Goal: Find specific page/section: Find specific page/section

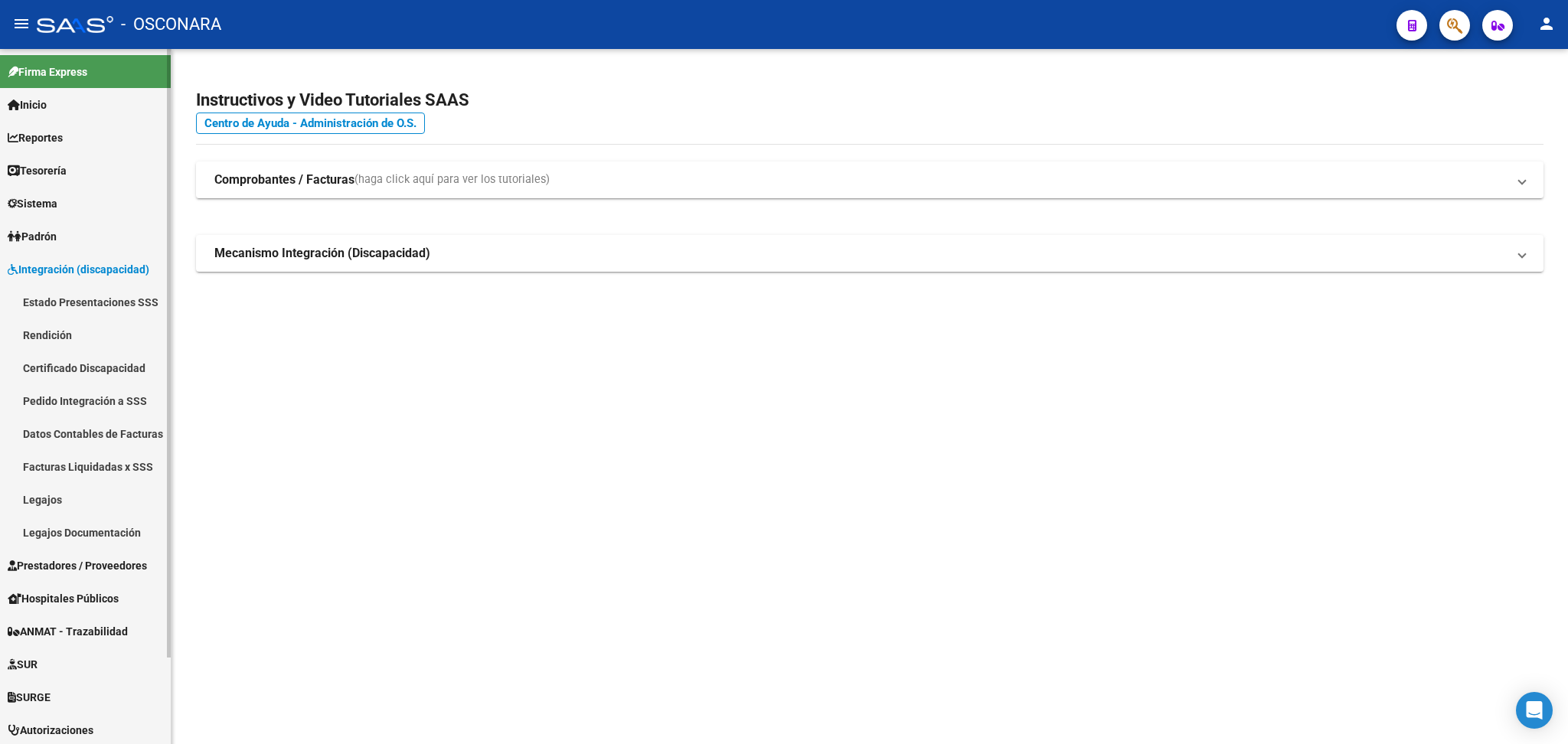
click at [78, 564] on span "Prestadores / Proveedores" at bounding box center [77, 566] width 139 height 17
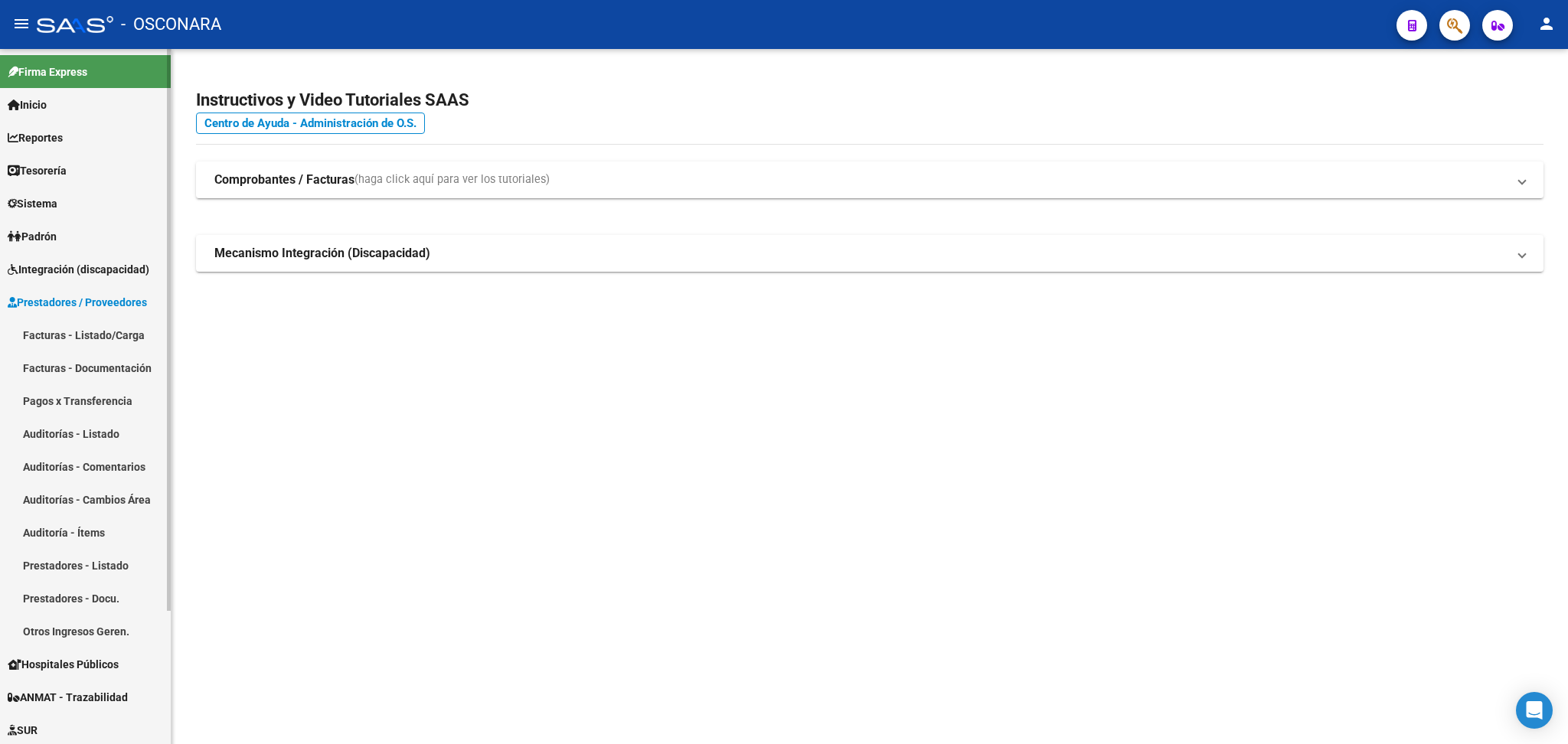
click at [90, 340] on link "Facturas - Listado/Carga" at bounding box center [85, 335] width 171 height 33
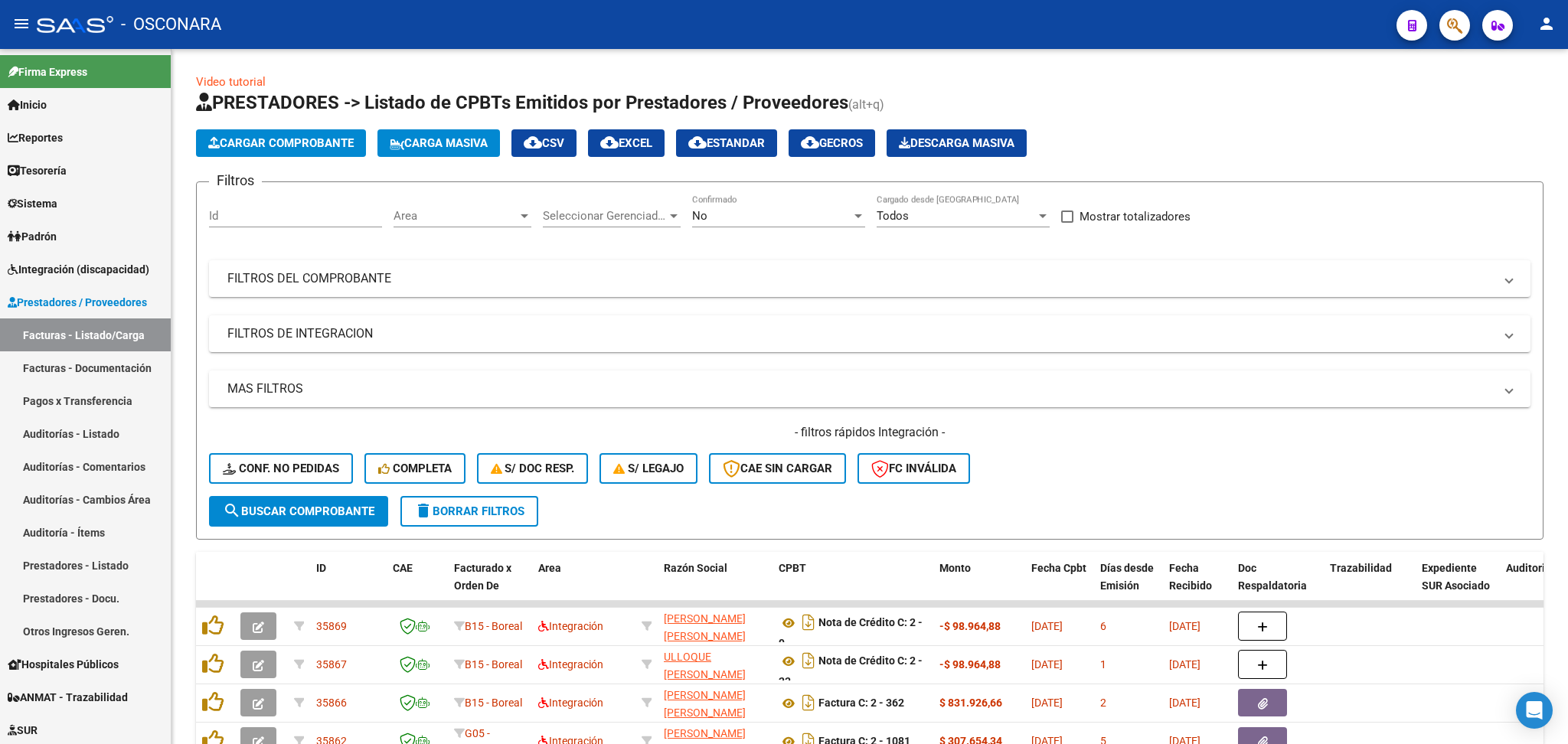
click at [750, 216] on div "No" at bounding box center [772, 215] width 160 height 14
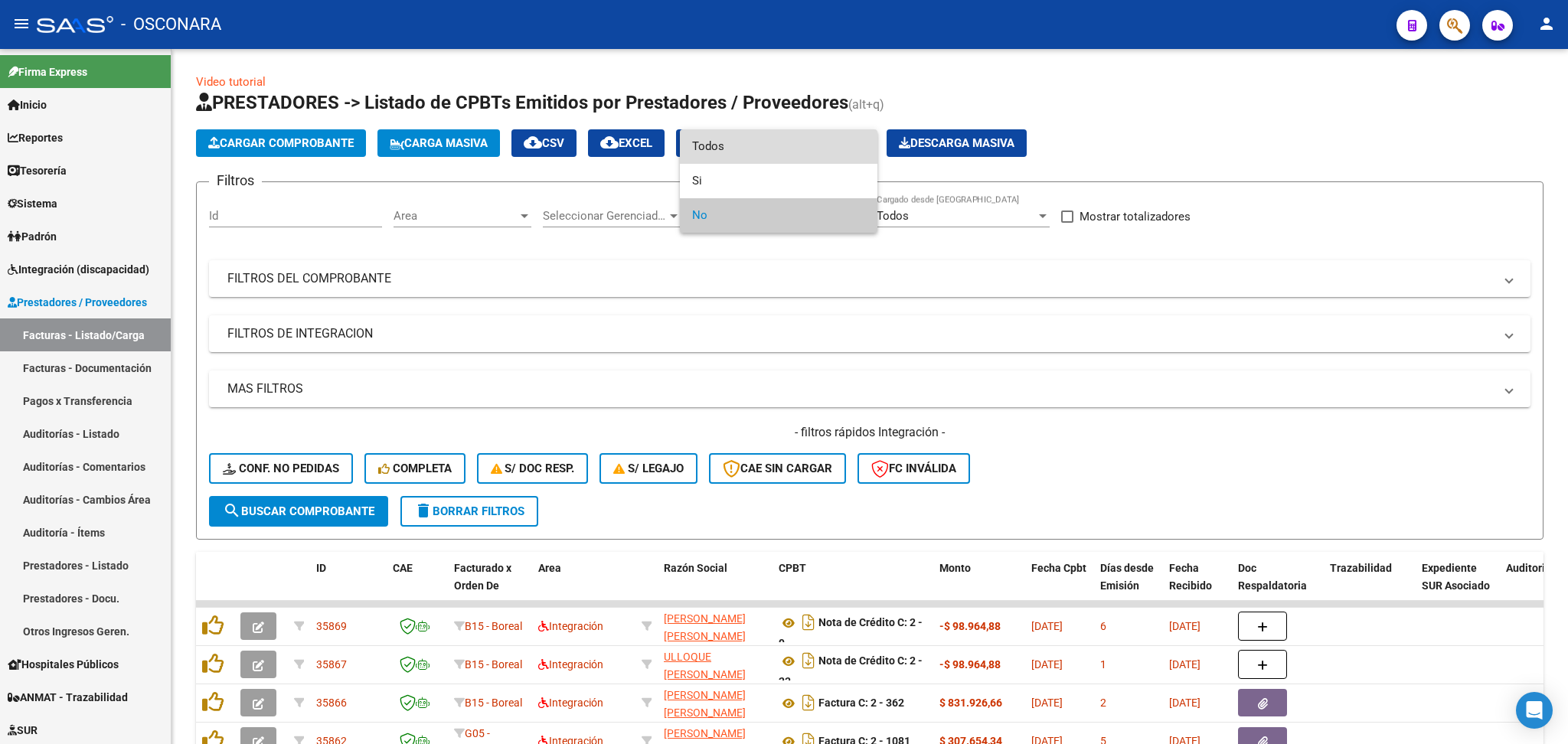
click at [724, 152] on span "Todos" at bounding box center [779, 146] width 174 height 34
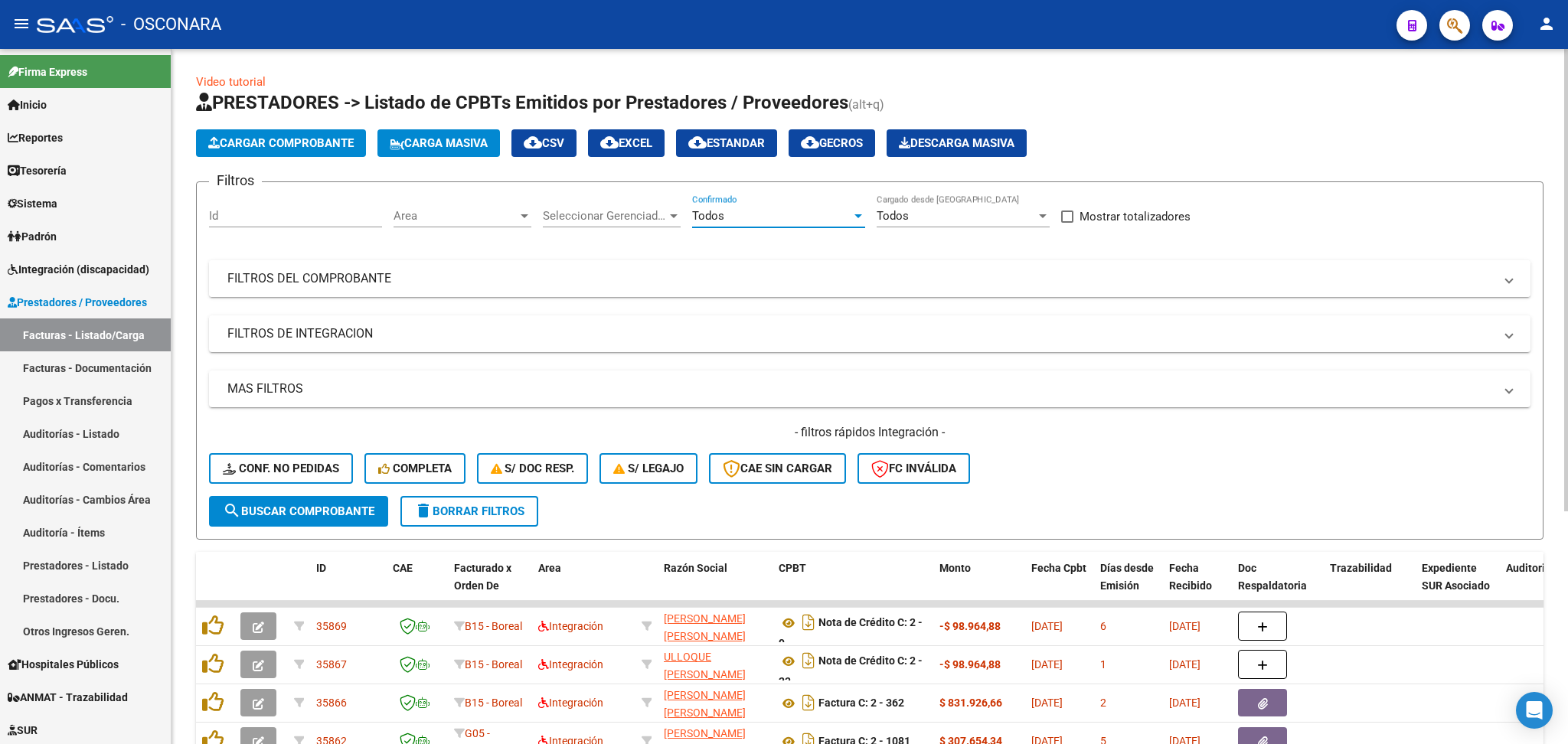
click at [809, 277] on mat-panel-title "FILTROS DEL COMPROBANTE" at bounding box center [860, 279] width 1266 height 17
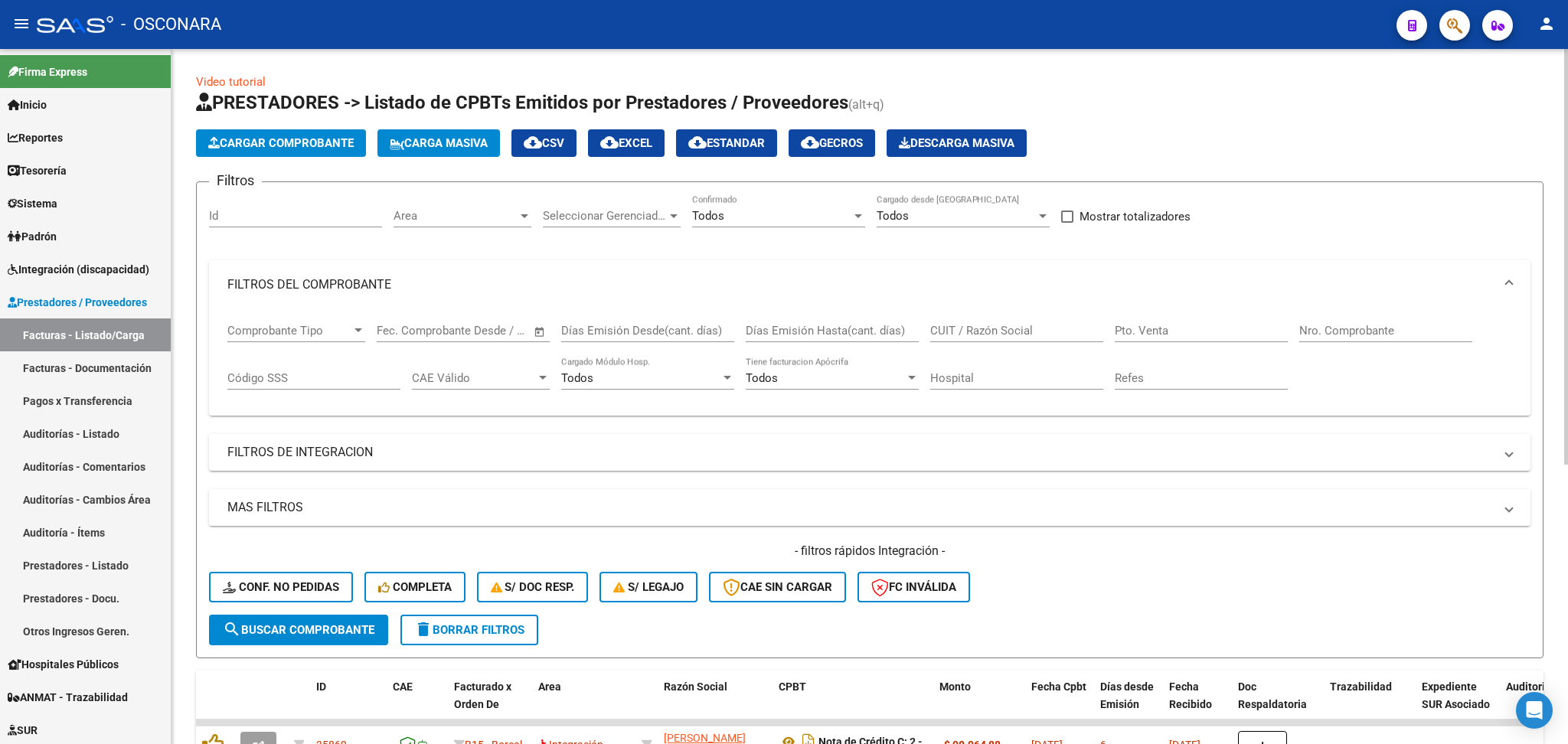
click at [972, 325] on input "CUIT / Razón Social" at bounding box center [1017, 330] width 174 height 14
click at [364, 615] on button "search Buscar Comprobante" at bounding box center [298, 630] width 179 height 30
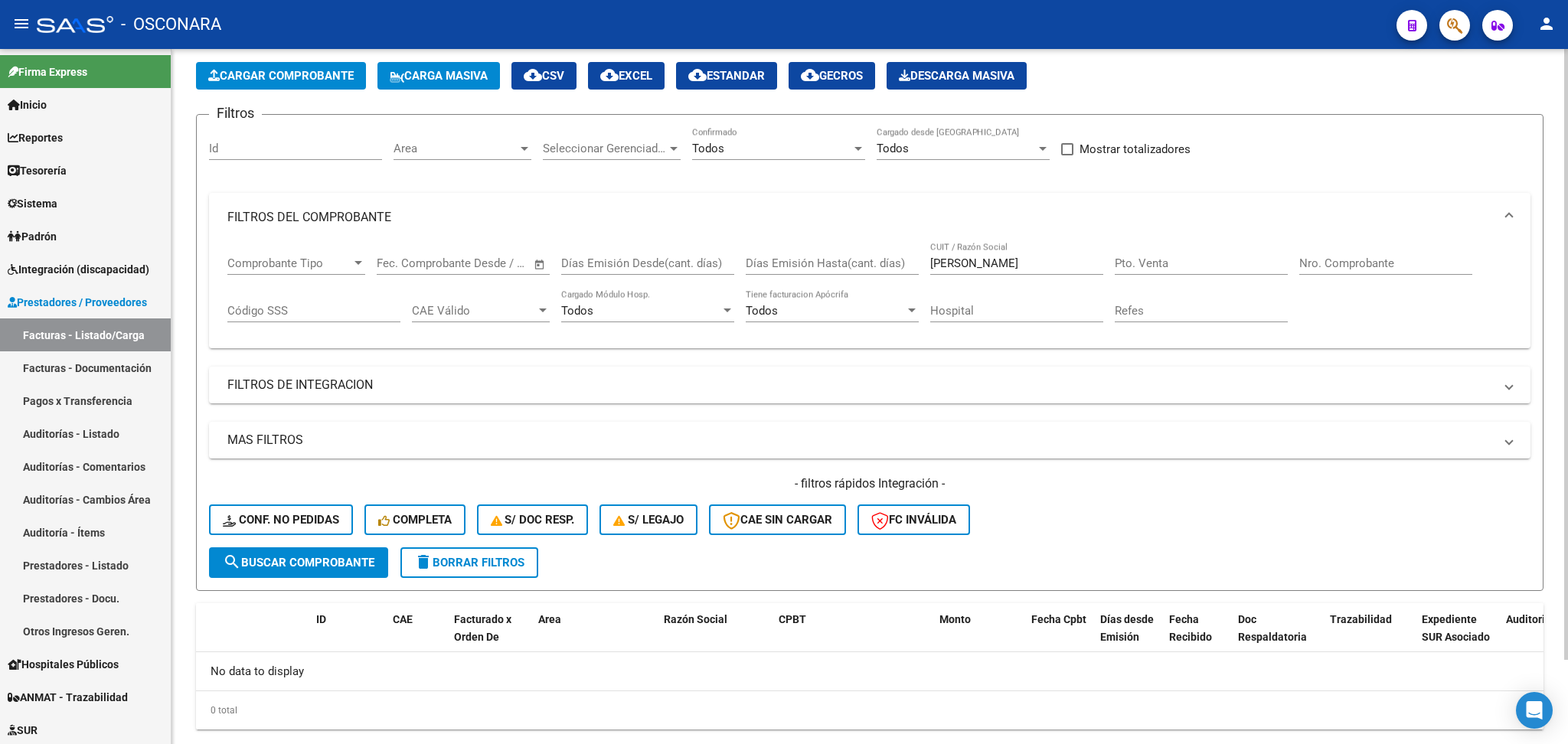
scroll to position [97, 0]
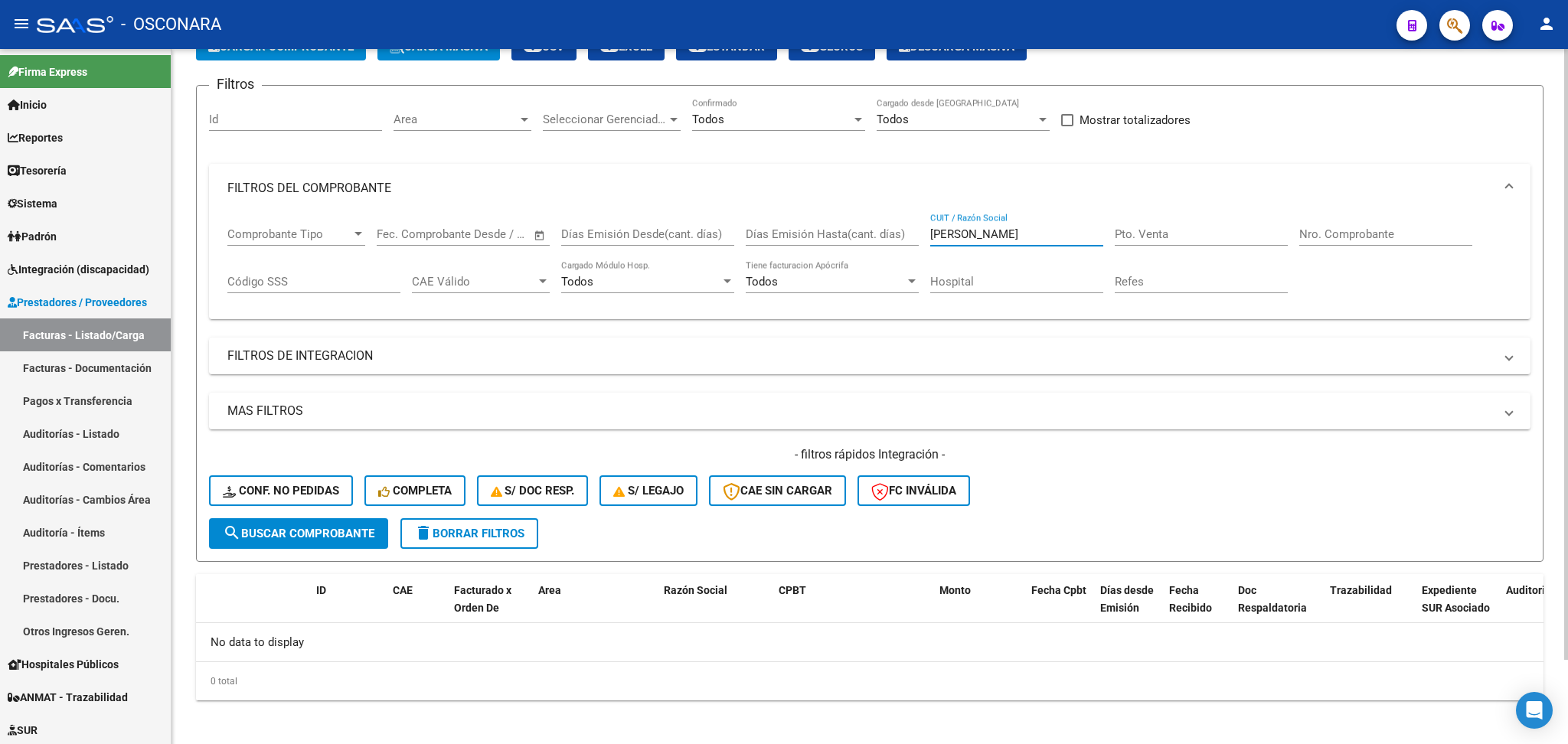
drag, startPoint x: 1024, startPoint y: 236, endPoint x: 982, endPoint y: 233, distance: 42.1
click at [982, 233] on input "[PERSON_NAME]" at bounding box center [1017, 234] width 174 height 14
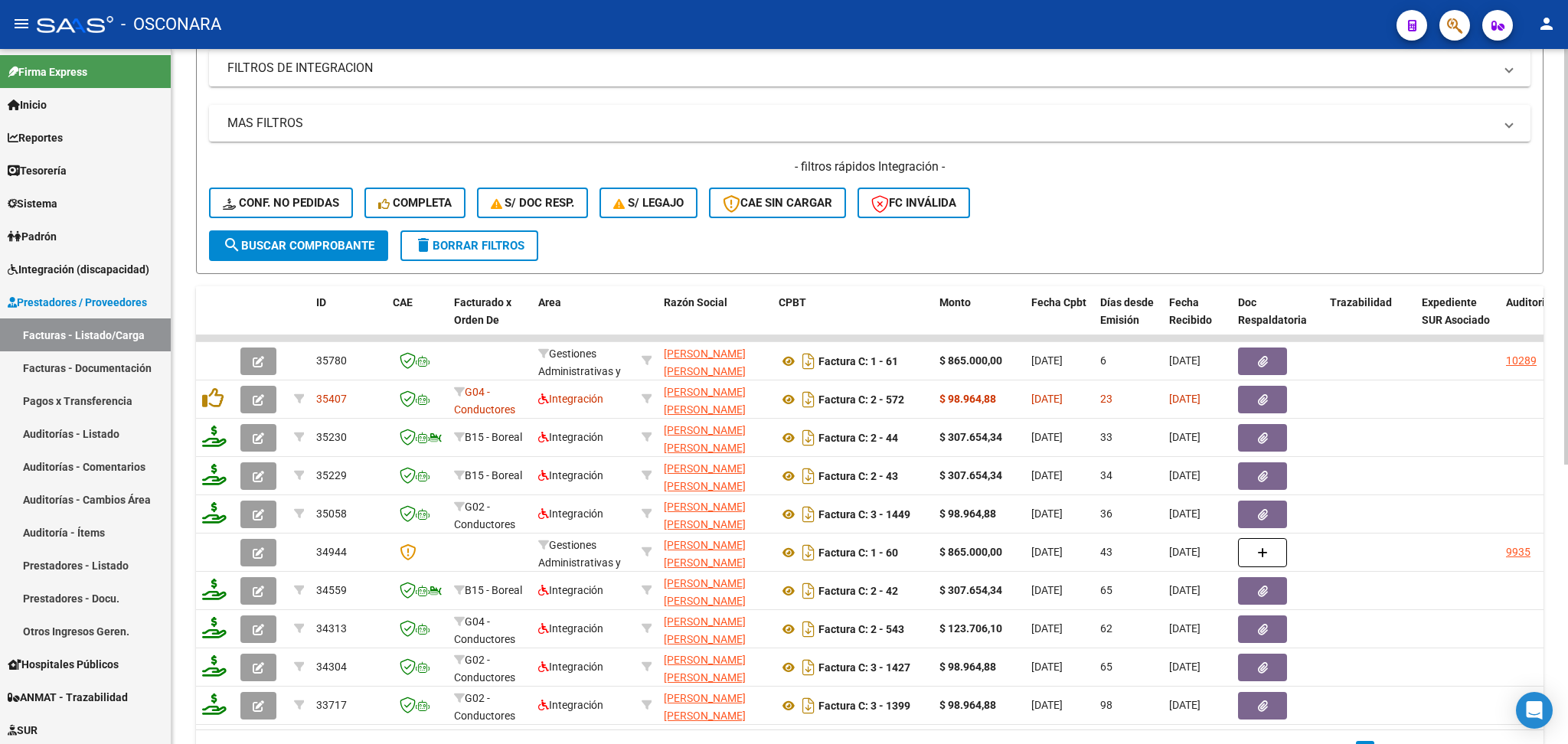
scroll to position [402, 0]
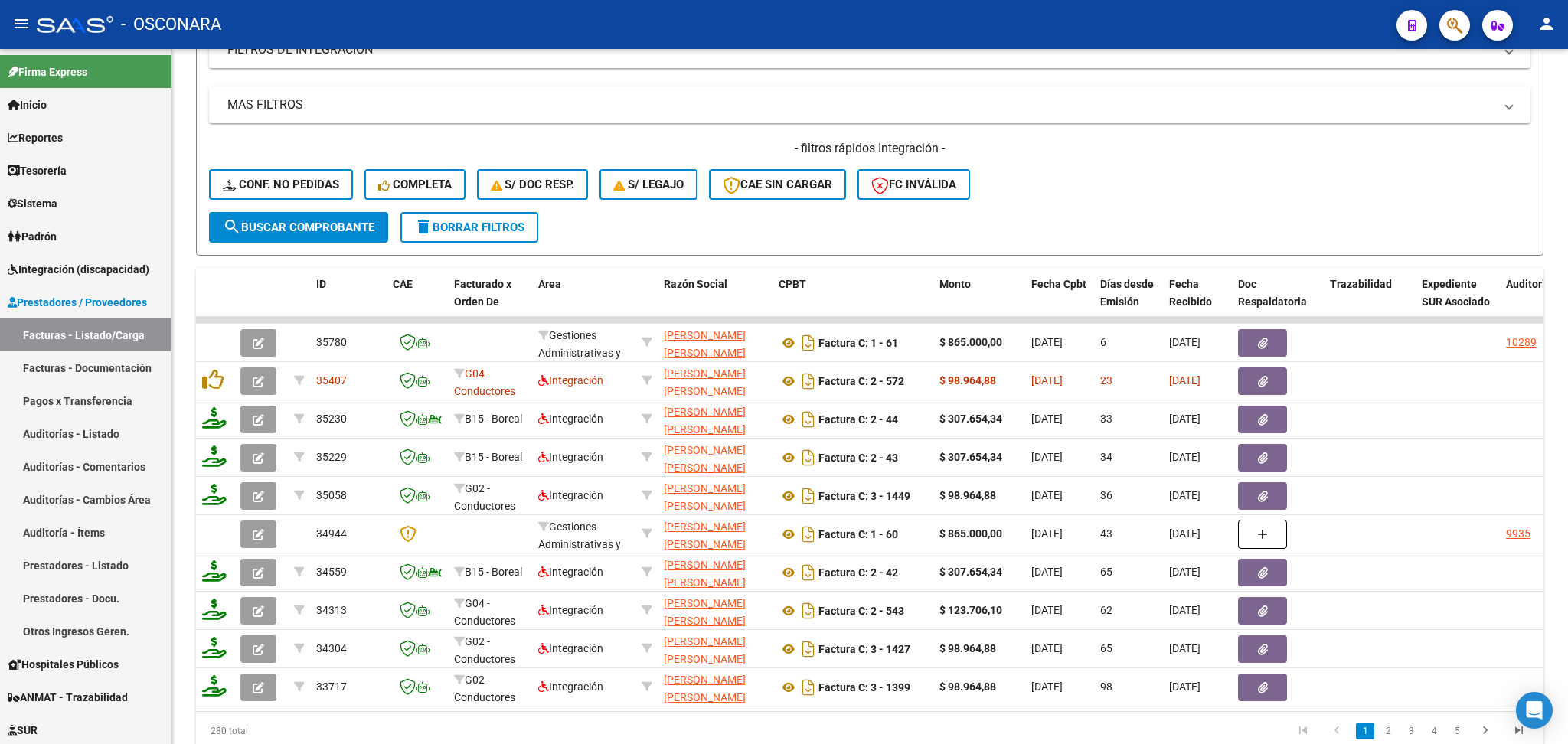
type input "[PERSON_NAME]"
